Goal: Information Seeking & Learning: Find specific page/section

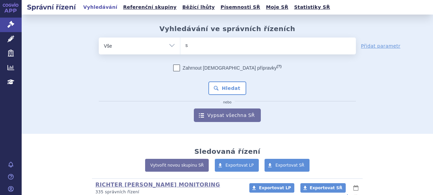
type input "sky"
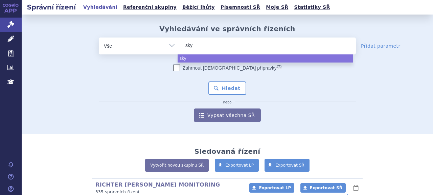
type input "skyc"
type input "skycla"
type input "skyclar"
type input "skyclary"
type input "skyclarys"
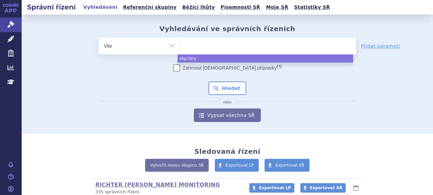
select select "skyclarys"
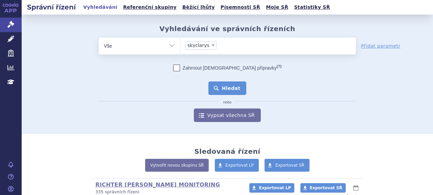
click at [226, 90] on button "Hledat" at bounding box center [227, 88] width 38 height 14
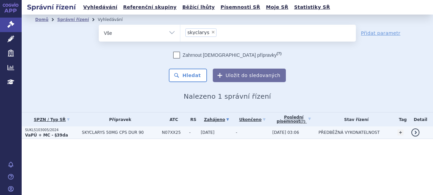
click at [52, 138] on td "SUKLS103005/2024 VaPÚ + MC - §39da" at bounding box center [50, 132] width 57 height 13
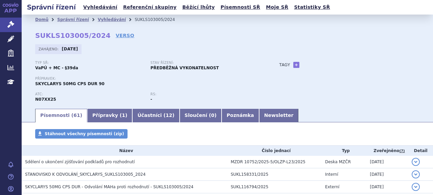
scroll to position [34, 0]
